Goal: Transaction & Acquisition: Book appointment/travel/reservation

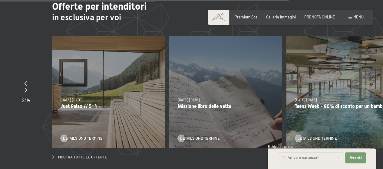
scroll to position [1758, 0]
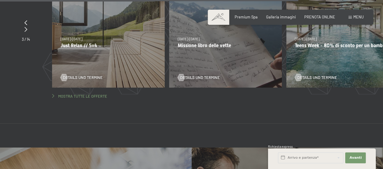
click at [86, 94] on span "Mostra tutte le offerte" at bounding box center [82, 96] width 49 height 5
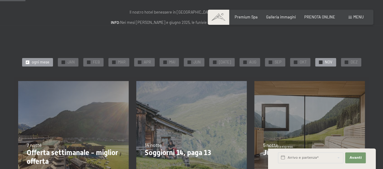
click at [326, 64] on span "NOV" at bounding box center [329, 62] width 8 height 5
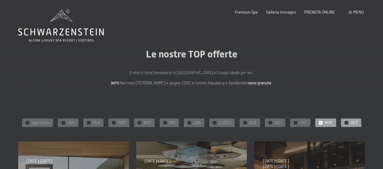
click at [351, 122] on span "DEZ" at bounding box center [354, 122] width 7 height 5
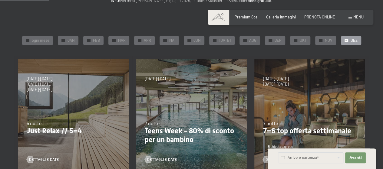
scroll to position [91, 0]
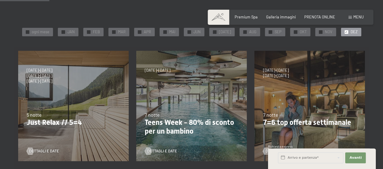
click at [192, 121] on p "Teens Week - 80% di sconto per un bambino" at bounding box center [192, 128] width 94 height 18
click at [177, 97] on div "27/9/2025-21/12/2025 10/1/2026-18/1/2026 31/1/2026-15/2/2026 7/3/2026-29/3/2026…" at bounding box center [191, 106] width 118 height 118
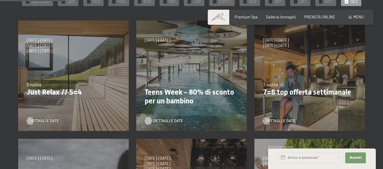
click at [161, 119] on span "Dettagli e Date" at bounding box center [168, 121] width 30 height 5
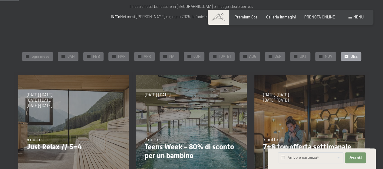
scroll to position [0, 0]
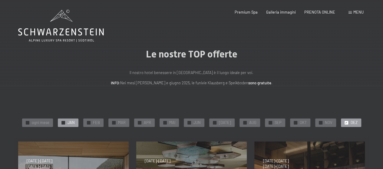
click at [73, 121] on span "JAN" at bounding box center [71, 122] width 7 height 5
click at [322, 10] on div "Prenotazione Richiesta Premium Spa Galleria immagini PRENOTA ONLINE Menu DE IT …" at bounding box center [291, 12] width 146 height 5
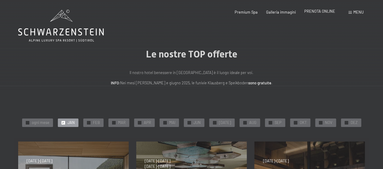
click at [320, 11] on span "PRENOTA ONLINE" at bounding box center [320, 11] width 31 height 5
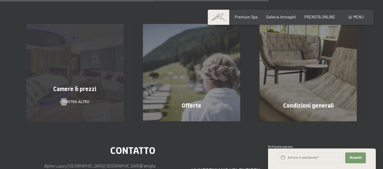
scroll to position [441, 0]
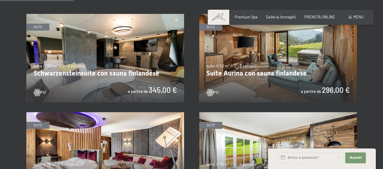
scroll to position [303, 0]
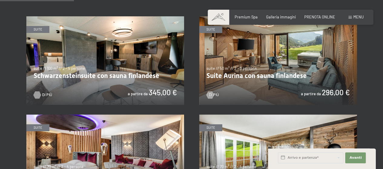
click at [47, 94] on span "Di più" at bounding box center [47, 94] width 10 height 5
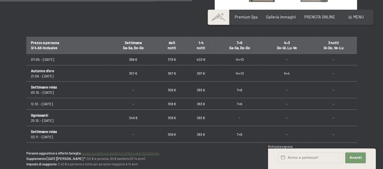
scroll to position [364, 0]
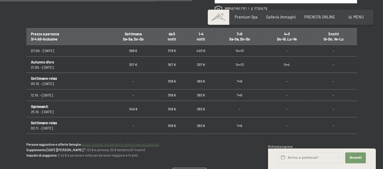
click at [198, 107] on td "383 €" at bounding box center [201, 109] width 29 height 17
